Goal: Task Accomplishment & Management: Manage account settings

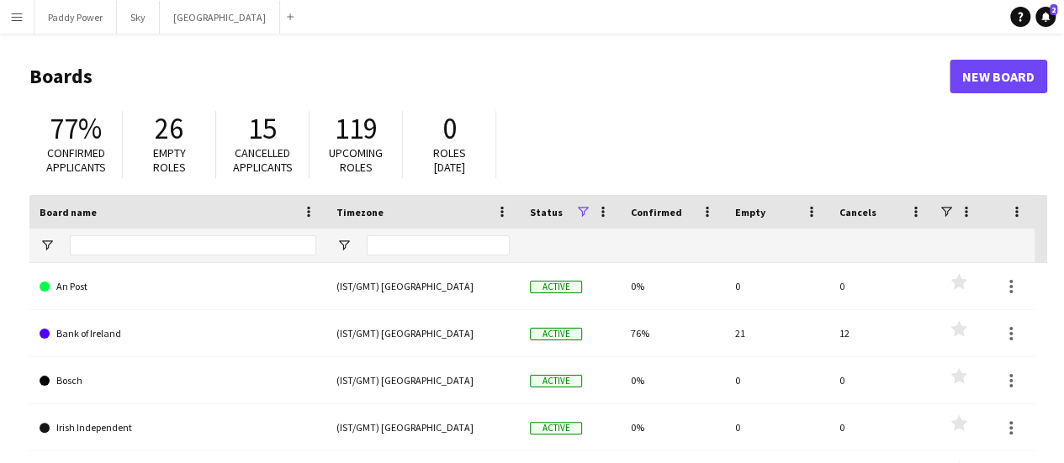
click at [15, 24] on button "Menu" at bounding box center [17, 17] width 34 height 34
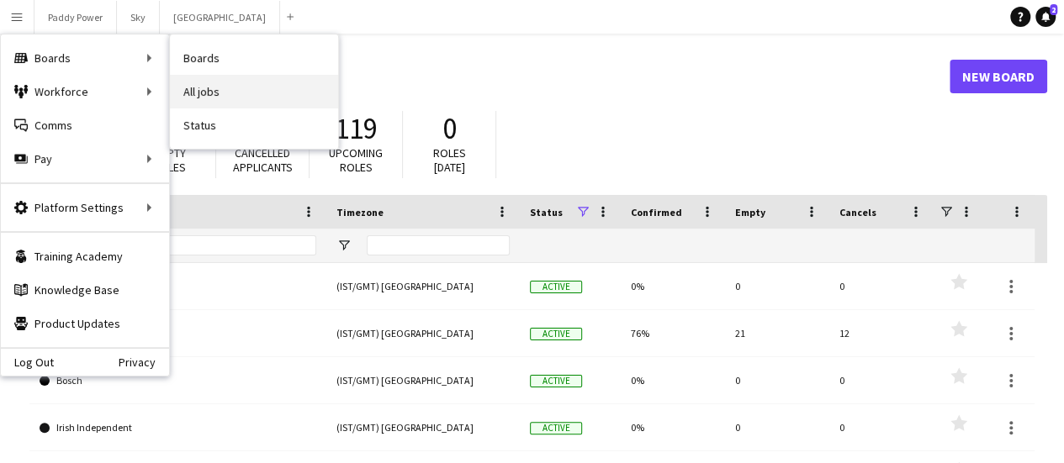
click at [209, 84] on link "All jobs" at bounding box center [254, 92] width 168 height 34
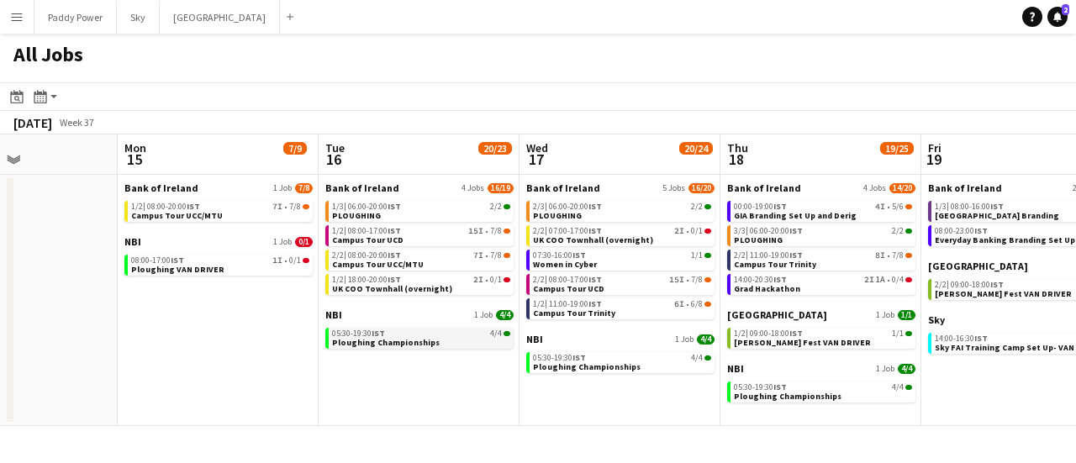
scroll to position [0, 484]
click at [424, 346] on span "Ploughing Championships" at bounding box center [387, 342] width 108 height 11
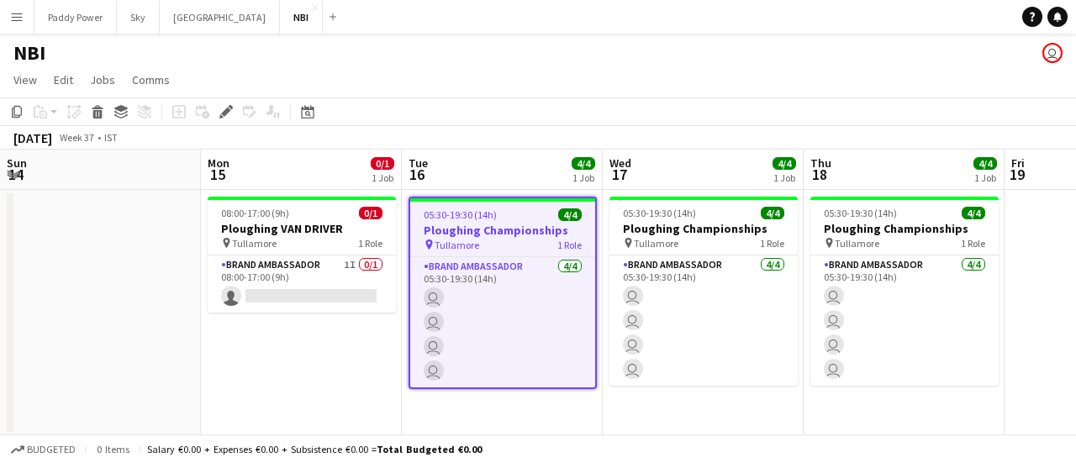
scroll to position [0, 579]
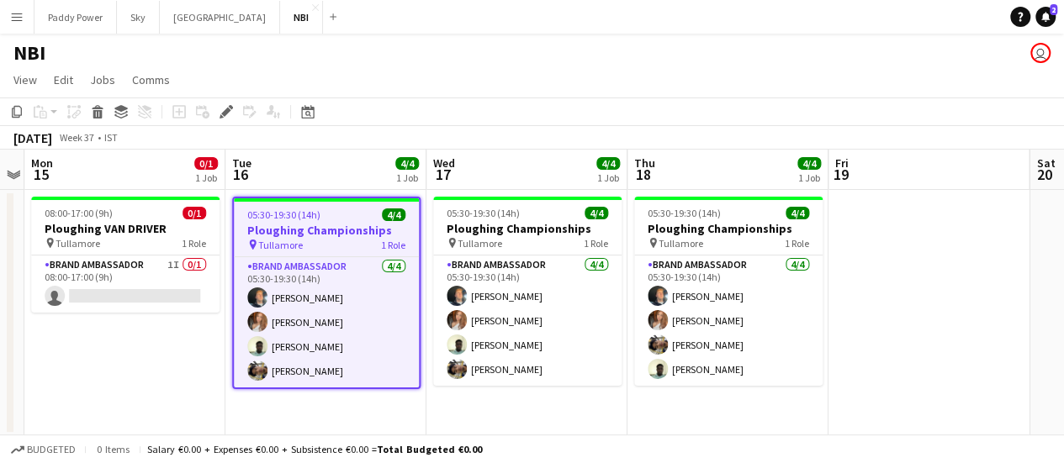
click at [19, 18] on app-icon "Menu" at bounding box center [16, 16] width 13 height 13
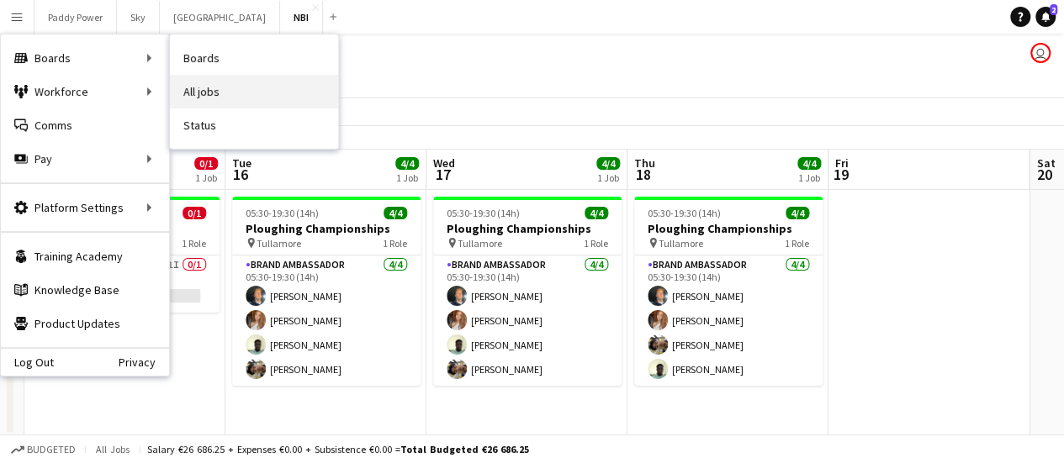
click at [218, 97] on link "All jobs" at bounding box center [254, 92] width 168 height 34
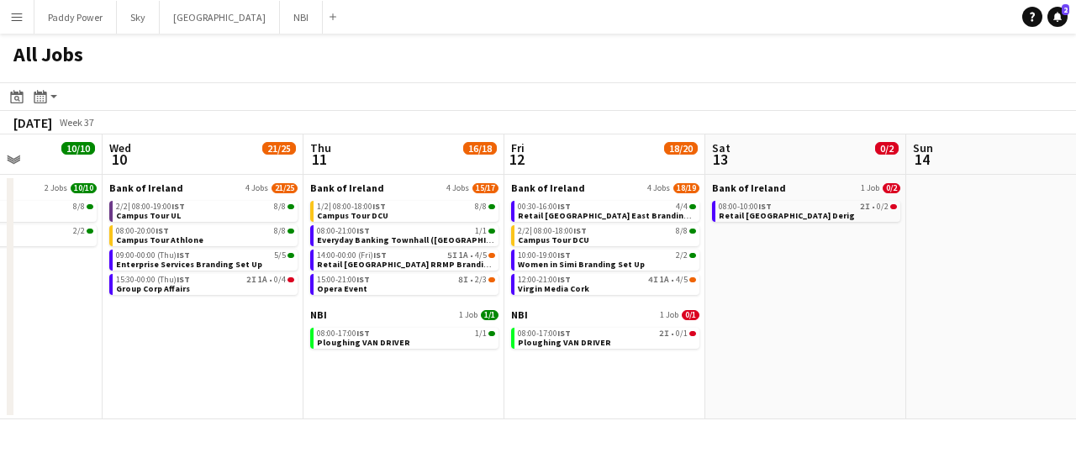
scroll to position [0, 706]
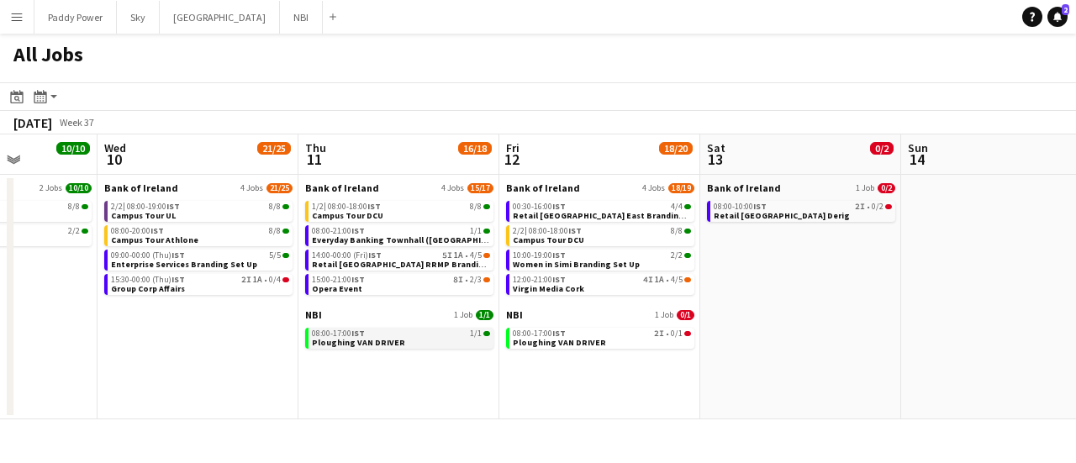
click at [413, 347] on app-brief-job-card "08:00-17:00 IST 1/1 Ploughing VAN DRIVER" at bounding box center [399, 338] width 188 height 21
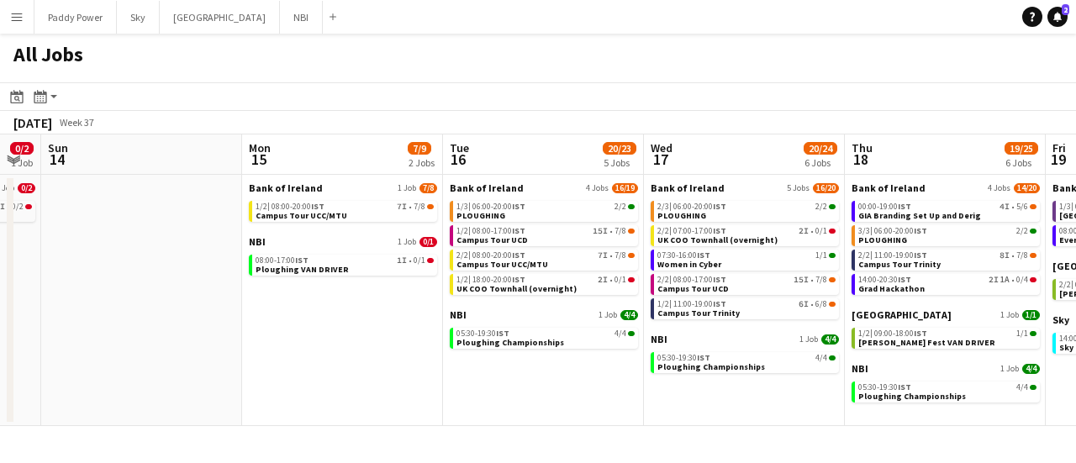
scroll to position [0, 362]
click at [348, 267] on link "08:00-17:00 IST 1I • 0/1 Ploughing VAN DRIVER" at bounding box center [344, 264] width 178 height 19
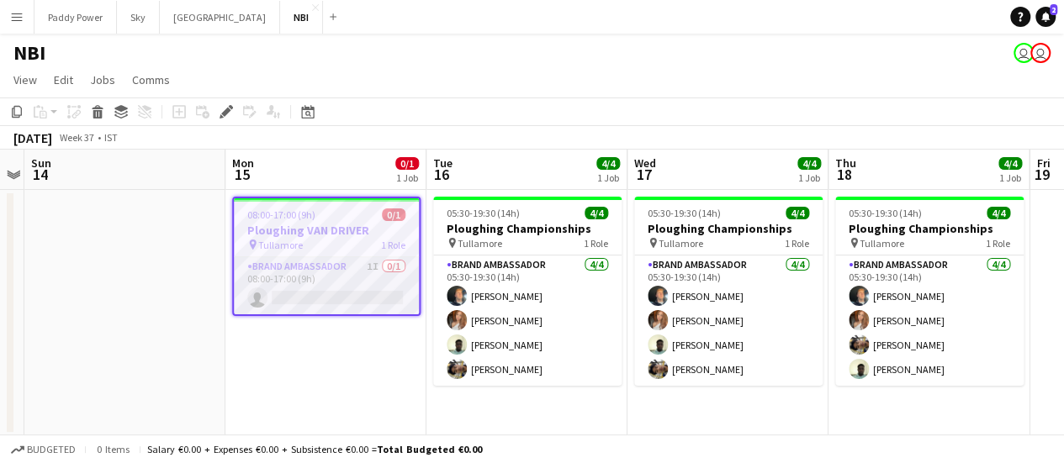
click at [332, 294] on app-card-role "Brand Ambassador 1I 0/1 08:00-17:00 (9h) single-neutral-actions" at bounding box center [326, 285] width 185 height 57
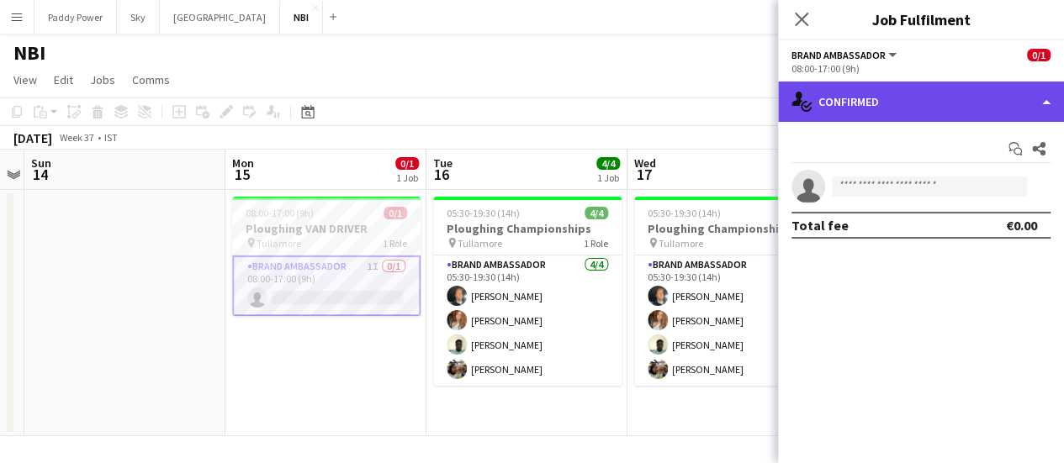
click at [981, 104] on div "single-neutral-actions-check-2 Confirmed" at bounding box center [921, 102] width 286 height 40
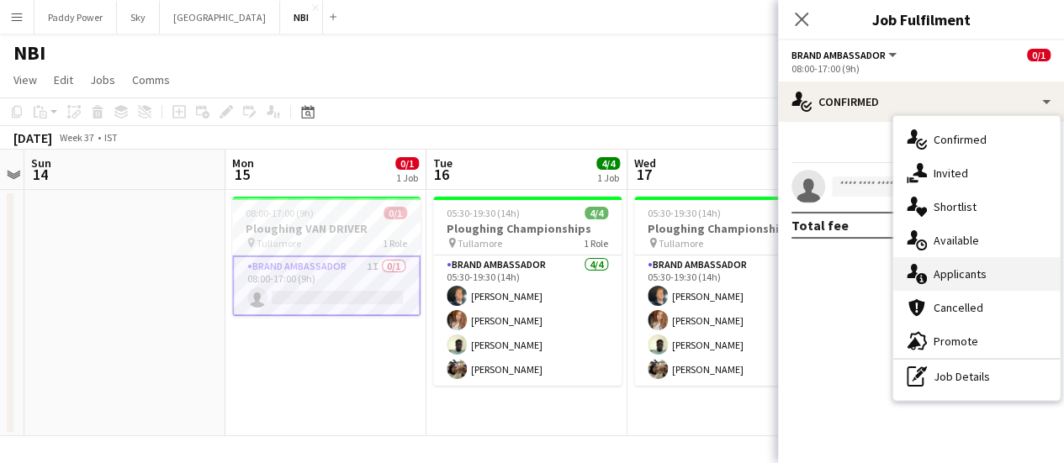
click at [939, 278] on div "single-neutral-actions-information Applicants" at bounding box center [976, 274] width 167 height 34
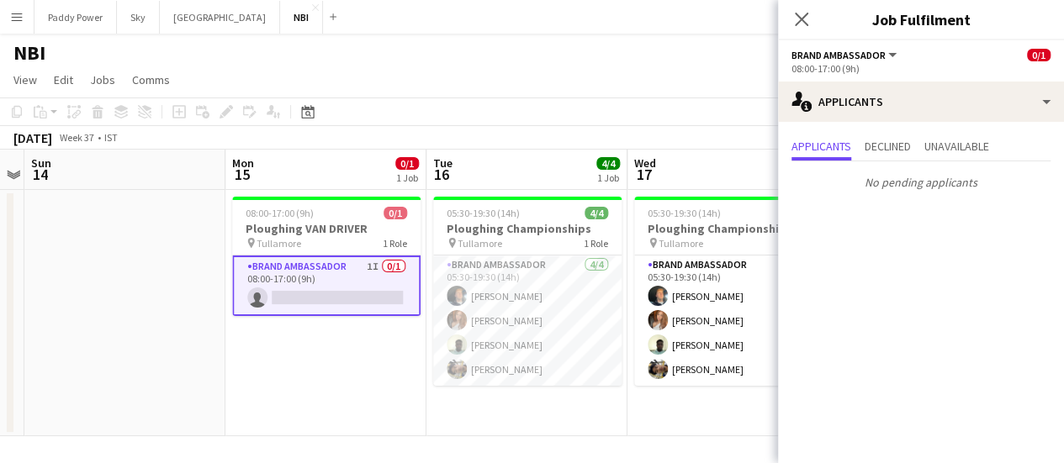
click at [575, 103] on app-toolbar "Copy Paste Paste Ctrl+V Paste with crew Ctrl+Shift+V Paste linked Job [GEOGRAPH…" at bounding box center [532, 112] width 1064 height 29
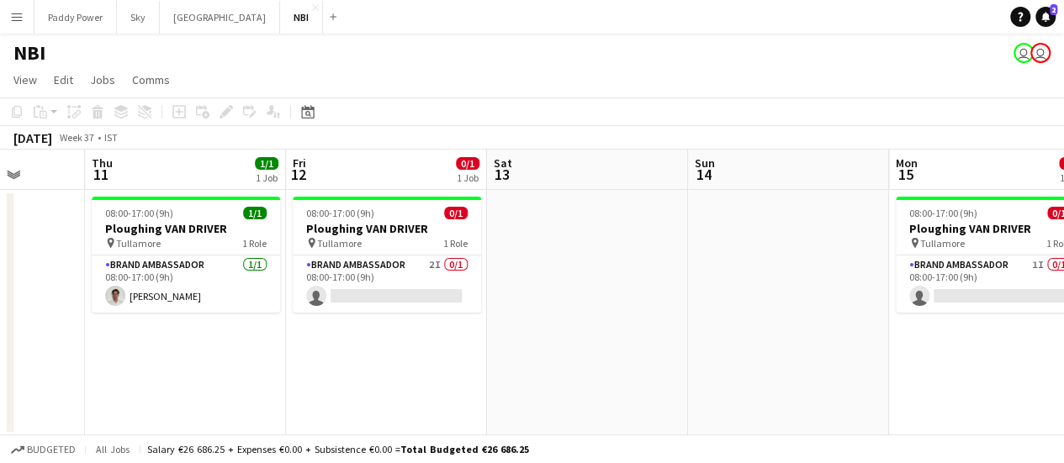
scroll to position [0, 514]
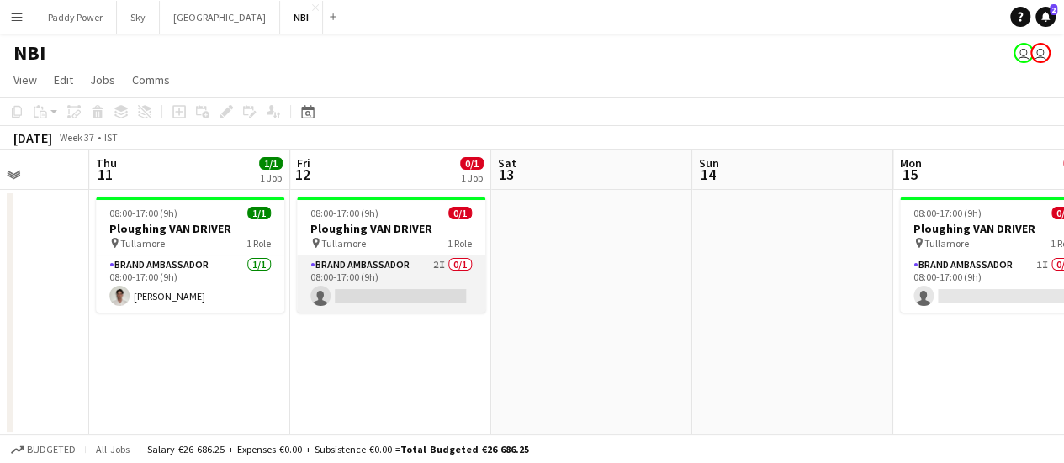
click at [365, 305] on app-card-role "Brand Ambassador 2I 0/1 08:00-17:00 (9h) single-neutral-actions" at bounding box center [391, 284] width 188 height 57
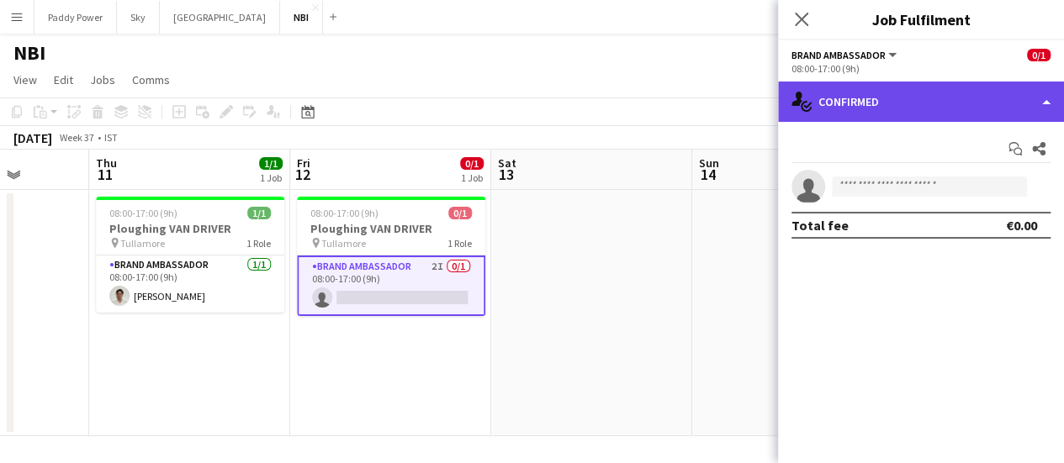
click at [986, 98] on div "single-neutral-actions-check-2 Confirmed" at bounding box center [921, 102] width 286 height 40
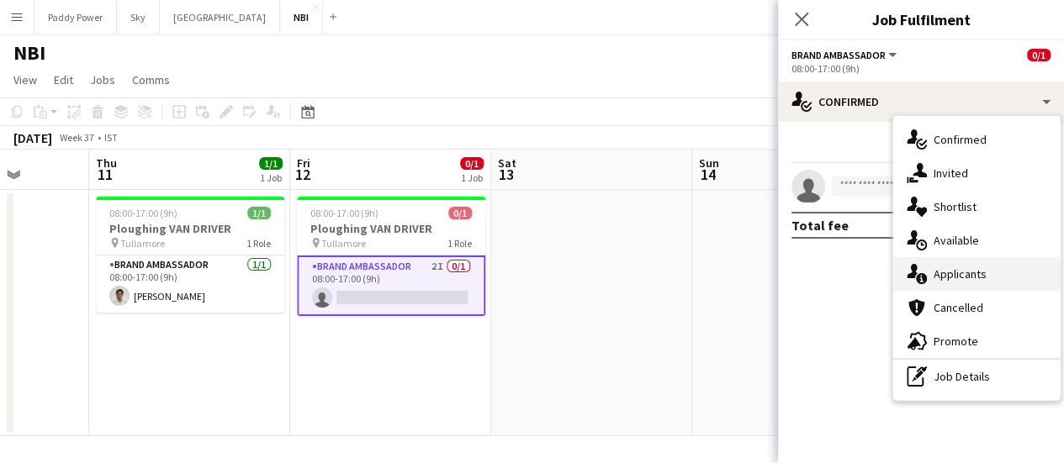
click at [961, 275] on div "single-neutral-actions-information Applicants" at bounding box center [976, 274] width 167 height 34
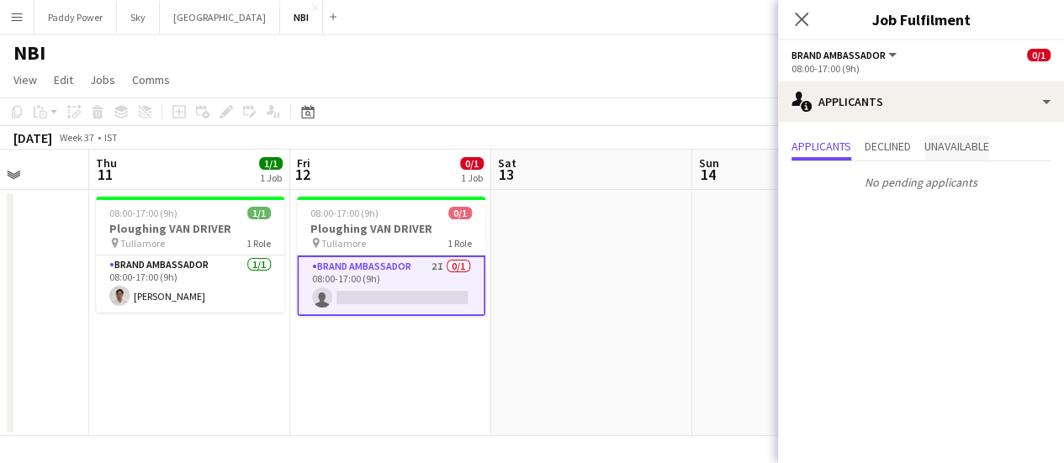
click at [975, 154] on span "Unavailable" at bounding box center [956, 147] width 65 height 25
click at [887, 141] on span "Declined" at bounding box center [888, 146] width 46 height 12
click at [827, 141] on span "Applicants" at bounding box center [821, 146] width 60 height 12
click at [711, 218] on app-date-cell at bounding box center [792, 313] width 201 height 246
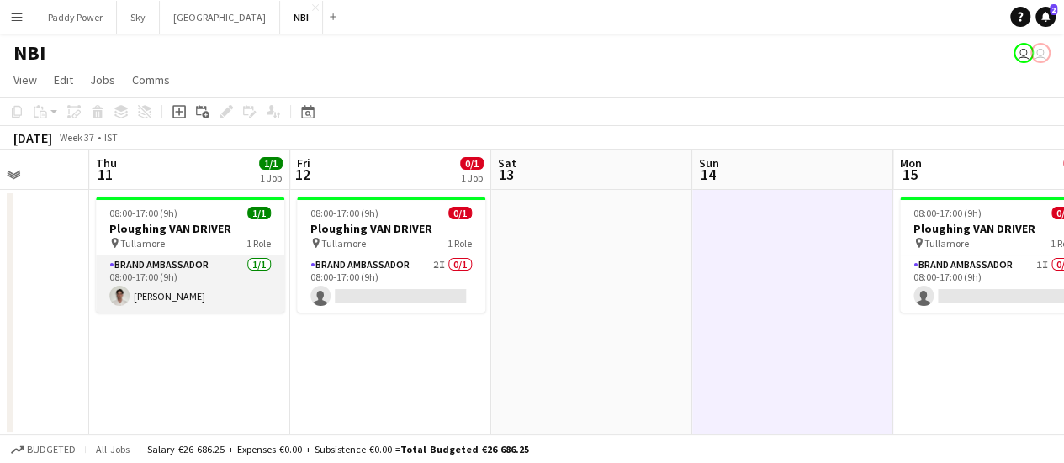
click at [216, 299] on app-card-role "Brand Ambassador [DATE] 08:00-17:00 (9h) [PERSON_NAME]" at bounding box center [190, 284] width 188 height 57
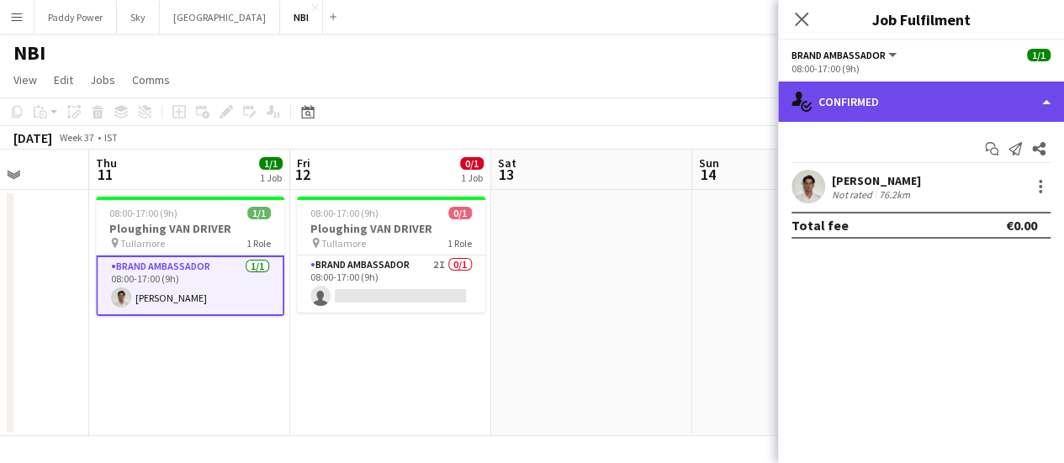
click at [967, 98] on div "single-neutral-actions-check-2 Confirmed" at bounding box center [921, 102] width 286 height 40
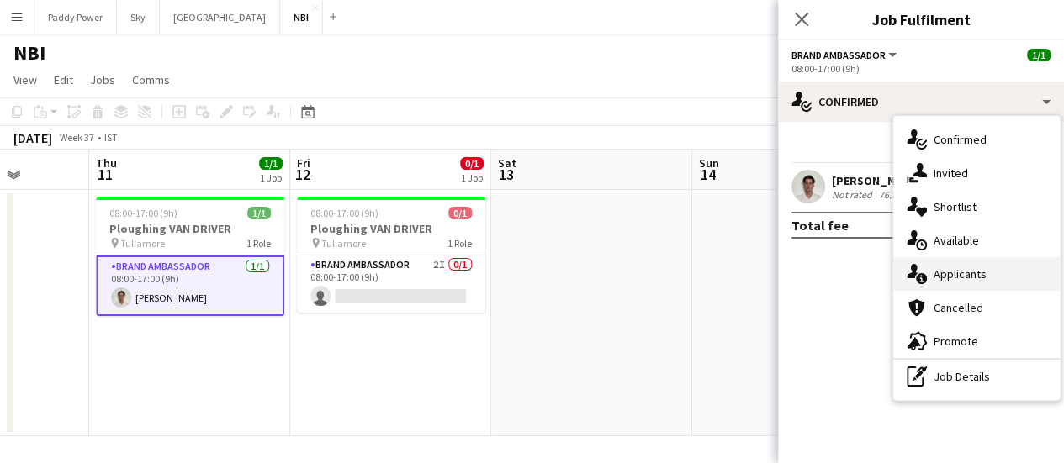
click at [942, 278] on div "single-neutral-actions-information Applicants" at bounding box center [976, 274] width 167 height 34
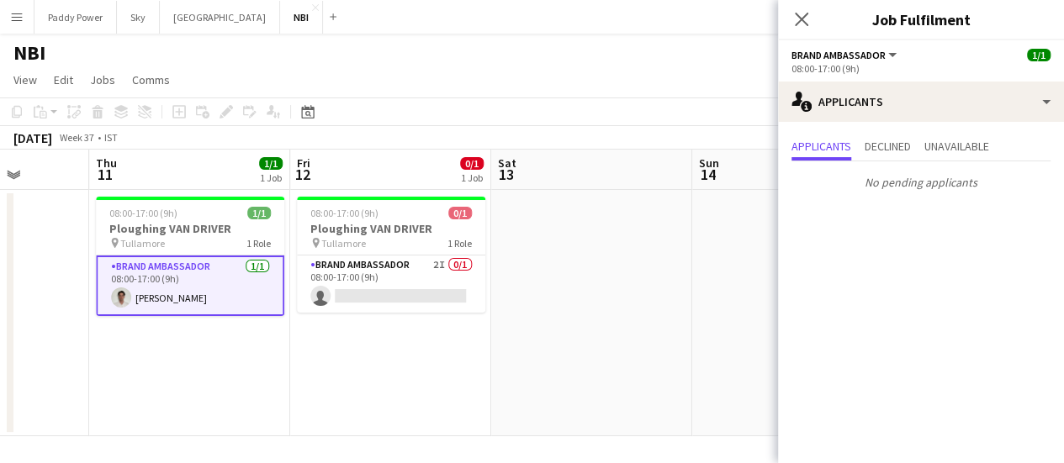
click at [587, 314] on app-date-cell at bounding box center [591, 313] width 201 height 246
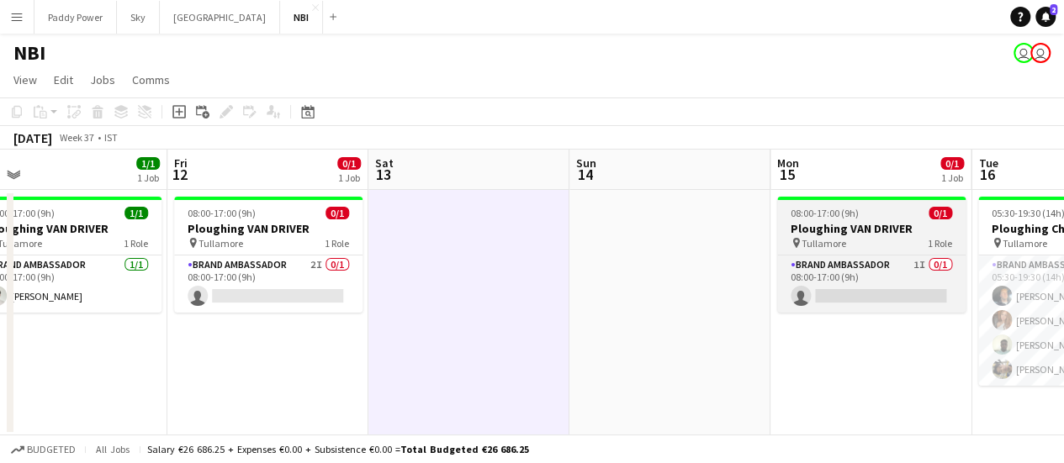
scroll to position [0, 638]
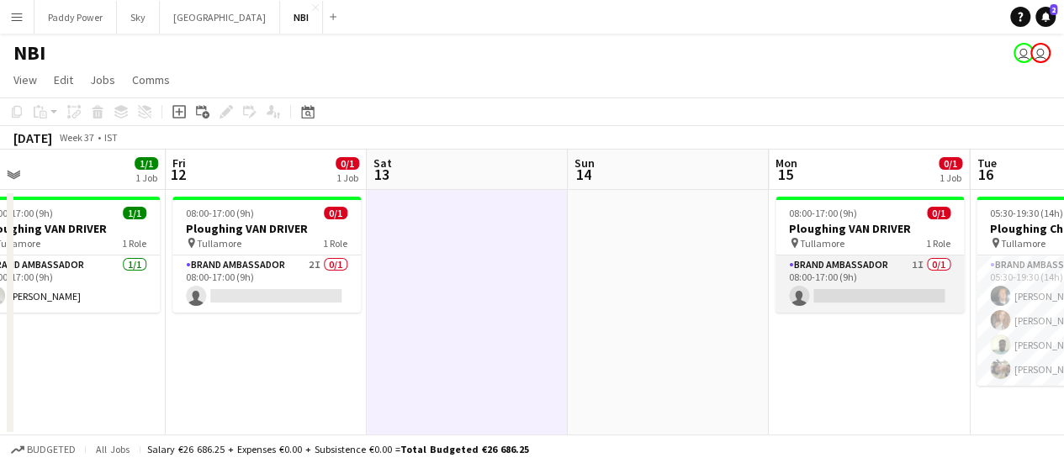
click at [885, 294] on app-card-role "Brand Ambassador 1I 0/1 08:00-17:00 (9h) single-neutral-actions" at bounding box center [869, 284] width 188 height 57
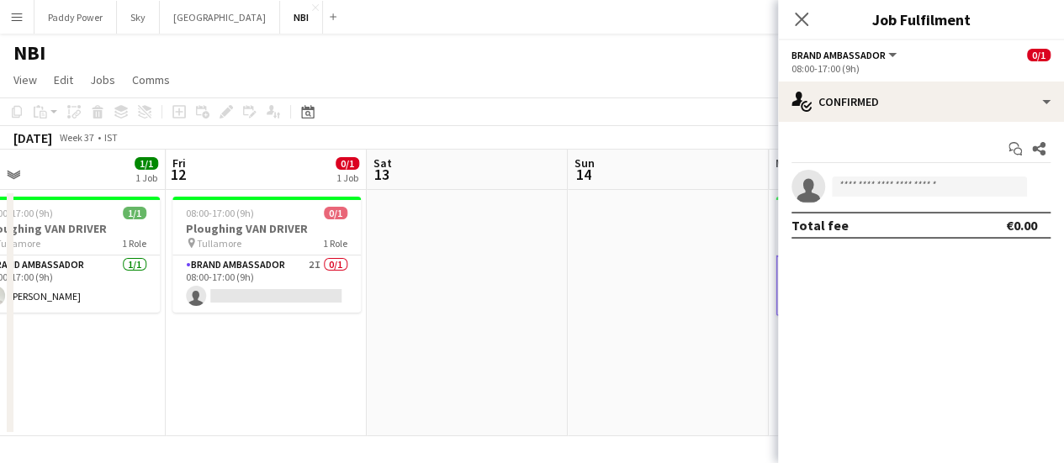
click at [803, 8] on div "Close pop-in" at bounding box center [801, 19] width 47 height 39
click at [803, 20] on icon at bounding box center [801, 19] width 16 height 16
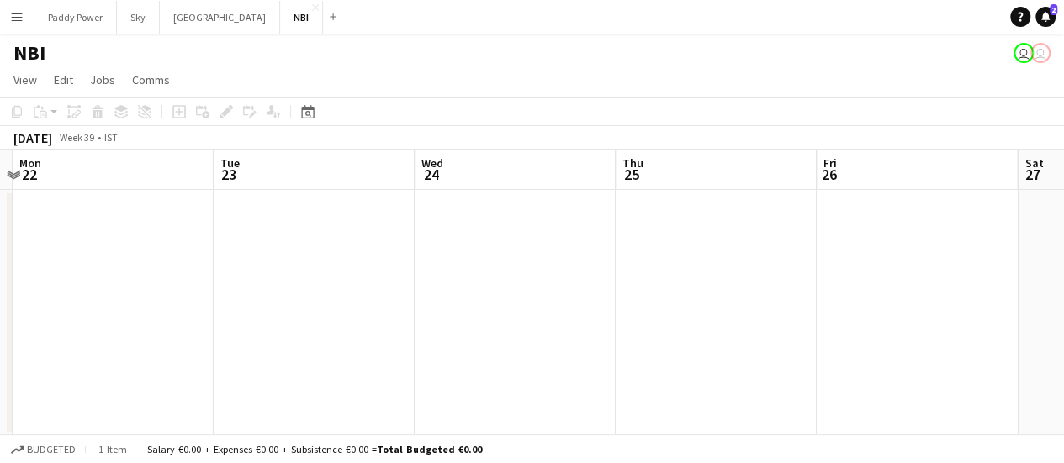
scroll to position [0, 674]
